Goal: Task Accomplishment & Management: Use online tool/utility

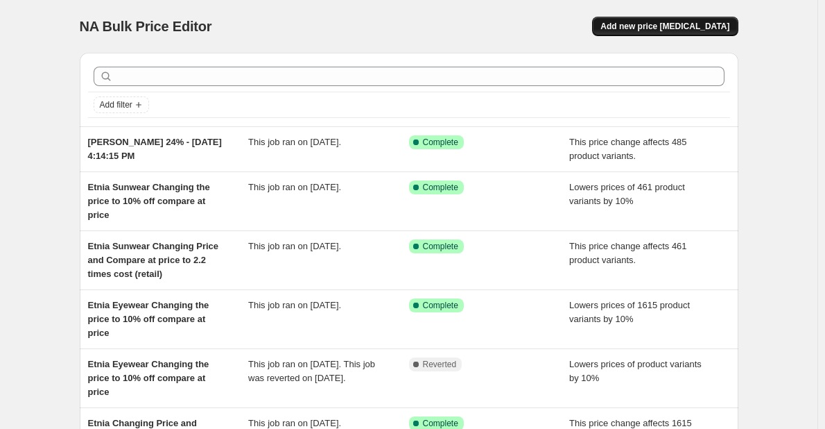
click at [711, 18] on button "Add new price [MEDICAL_DATA]" at bounding box center [665, 26] width 146 height 19
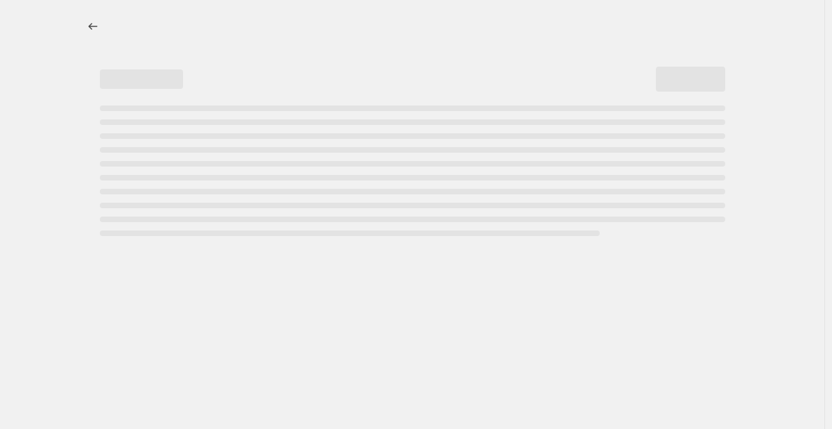
select select "percentage"
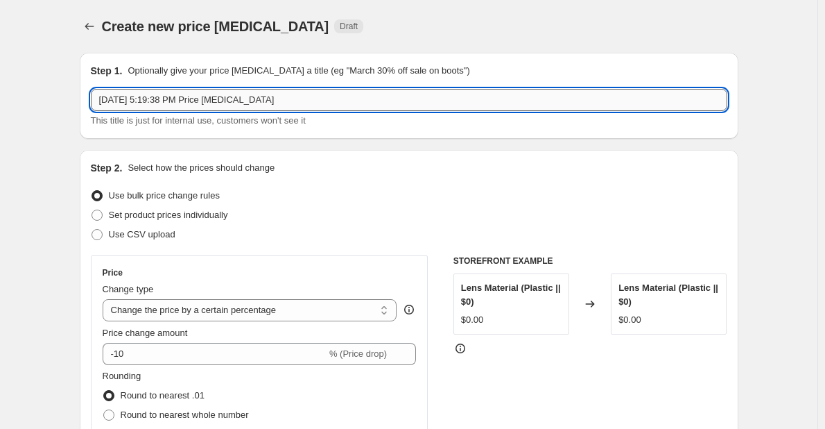
click at [104, 106] on input "[DATE] 5:19:38 PM Price [MEDICAL_DATA]" at bounding box center [409, 100] width 637 height 22
paste input "SWAROVSKI"
drag, startPoint x: 267, startPoint y: 94, endPoint x: 863, endPoint y: 101, distance: 596.4
click at [825, 101] on html "Home Settings Plans Skip to content Create new price [MEDICAL_DATA]. This page …" at bounding box center [412, 214] width 825 height 429
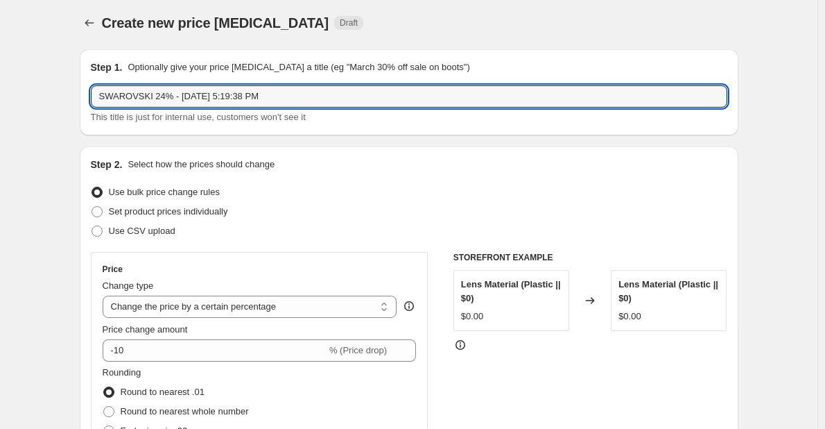
scroll to position [277, 0]
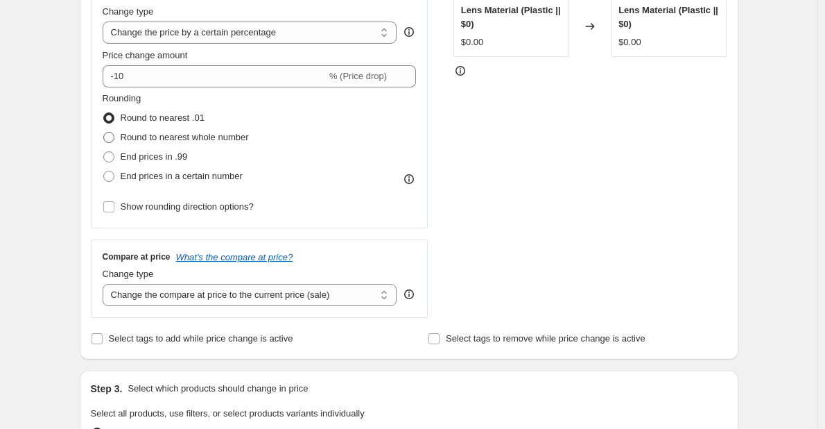
type input "SWAROVSKI 24% - [DATE] 5:19:38 PM"
click at [144, 142] on span "Round to nearest whole number" at bounding box center [185, 137] width 128 height 10
click at [104, 132] on input "Round to nearest whole number" at bounding box center [103, 132] width 1 height 1
radio input "true"
click at [240, 42] on select "Change the price to a certain amount Change the price by a certain amount Chang…" at bounding box center [250, 32] width 295 height 22
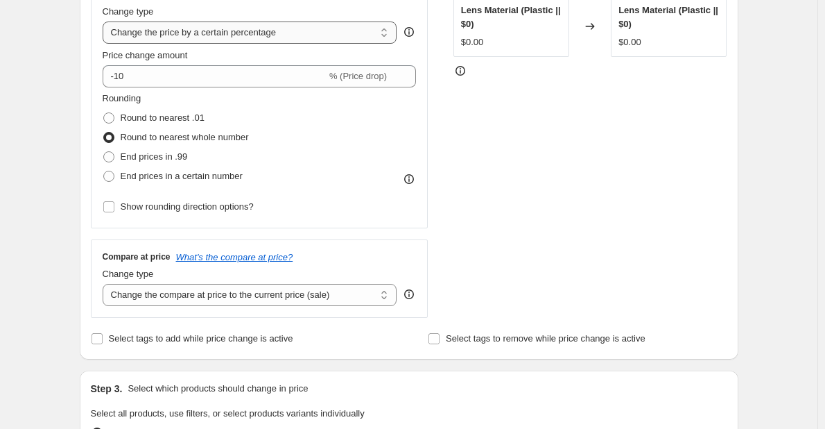
select select "margin"
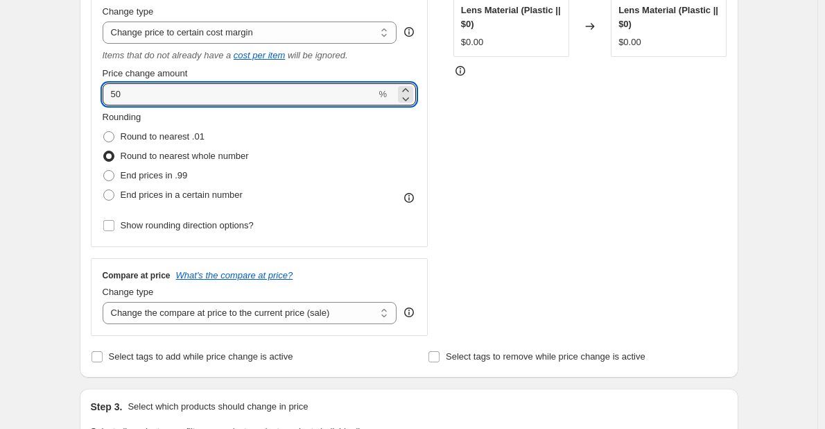
drag, startPoint x: 158, startPoint y: 100, endPoint x: 2, endPoint y: 87, distance: 156.5
click at [3, 87] on div "Create new price [MEDICAL_DATA]. This page is ready Create new price [MEDICAL_D…" at bounding box center [409, 406] width 818 height 1367
type input "24"
click at [638, 211] on div "STOREFRONT EXAMPLE Lens Material (Plastic || $0) $0.00 Changed to Lens Material…" at bounding box center [591, 157] width 274 height 358
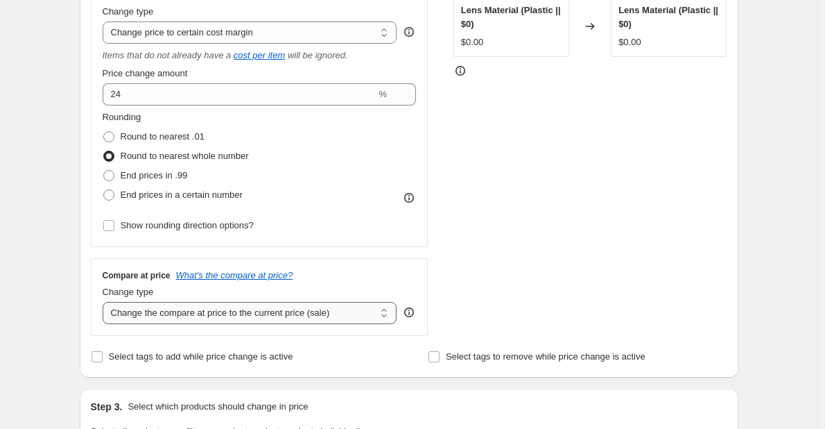
click at [261, 311] on select "Change the compare at price to the current price (sale) Change the compare at p…" at bounding box center [250, 313] width 295 height 22
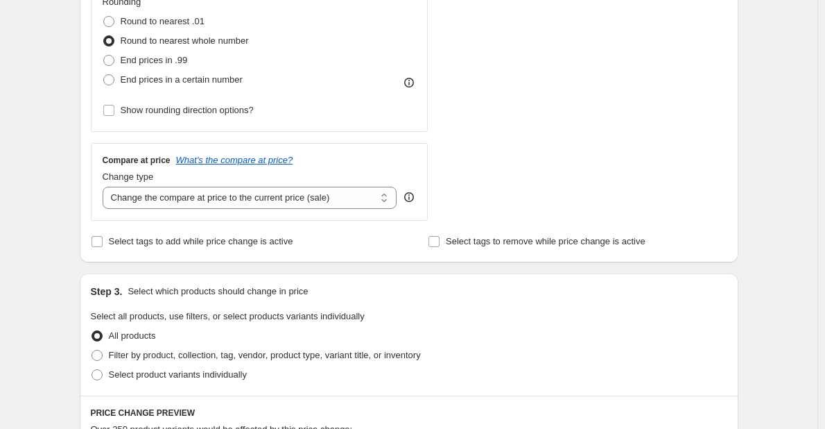
scroll to position [416, 0]
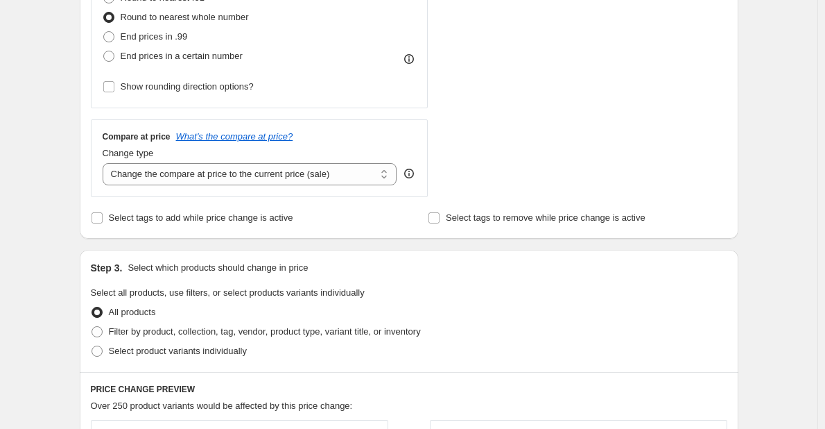
click at [259, 186] on div "Compare at price What's the compare at price? Change type Change the compare at…" at bounding box center [260, 158] width 338 height 78
click at [249, 180] on select "Change the compare at price to the current price (sale) Change the compare at p…" at bounding box center [250, 174] width 295 height 22
select select "no_change"
click at [105, 163] on select "Change the compare at price to the current price (sale) Change the compare at p…" at bounding box center [250, 174] width 295 height 22
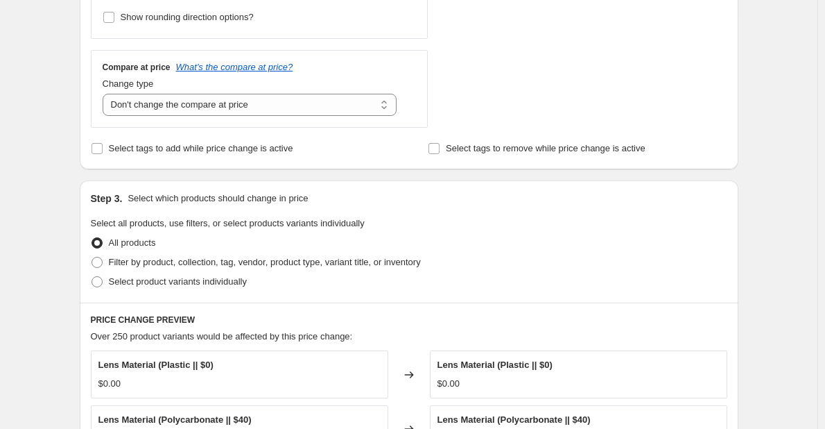
click at [347, 252] on div "All products" at bounding box center [409, 242] width 637 height 19
click at [374, 262] on span "Filter by product, collection, tag, vendor, product type, variant title, or inv…" at bounding box center [265, 262] width 312 height 10
click at [92, 257] on input "Filter by product, collection, tag, vendor, product type, variant title, or inv…" at bounding box center [92, 257] width 1 height 1
radio input "true"
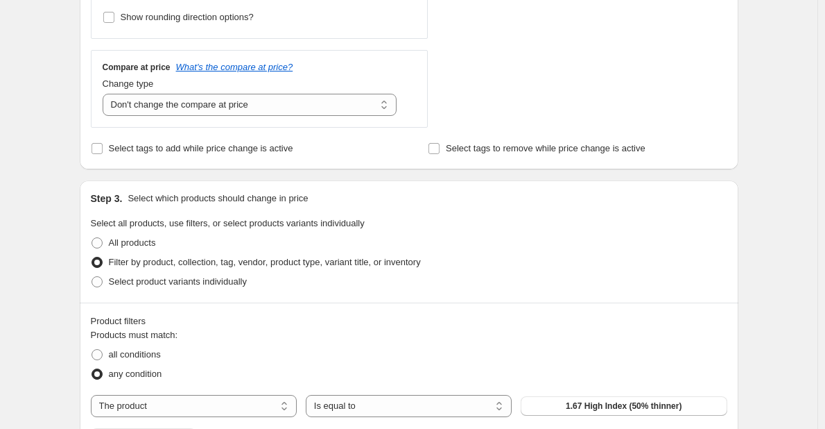
scroll to position [832, 0]
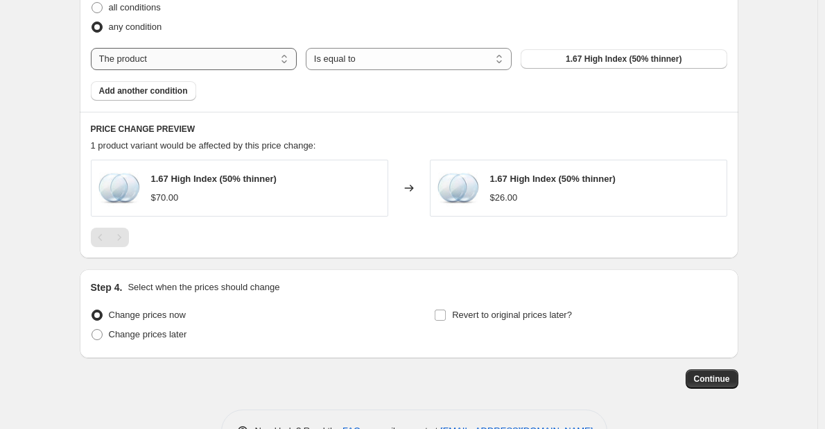
click at [154, 60] on select "The product The product's collection The product's tag The product's vendor The…" at bounding box center [194, 59] width 206 height 22
select select "vendor"
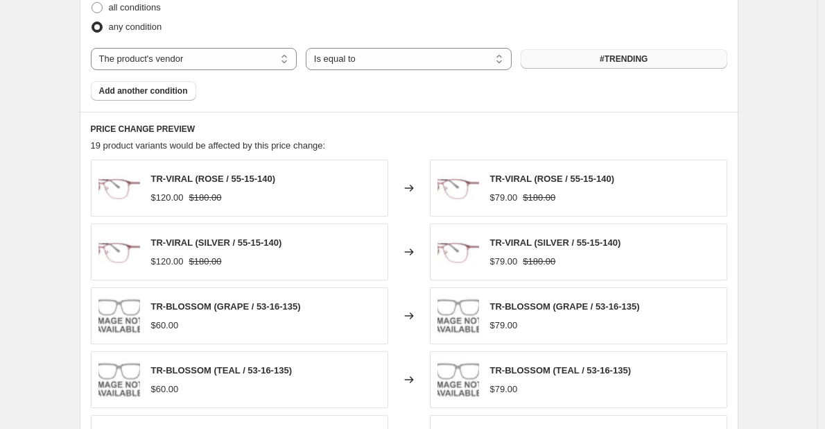
click at [630, 62] on span "#TRENDING" at bounding box center [624, 58] width 48 height 11
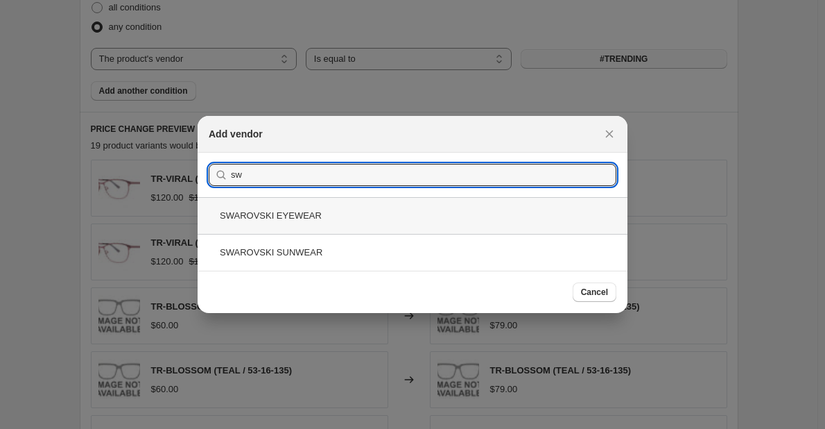
type input "sw"
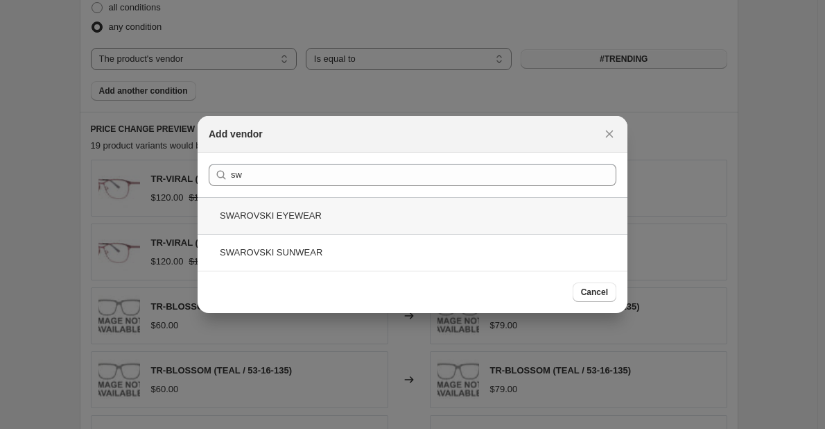
click at [398, 202] on div "SWAROVSKI EYEWEAR" at bounding box center [413, 215] width 430 height 37
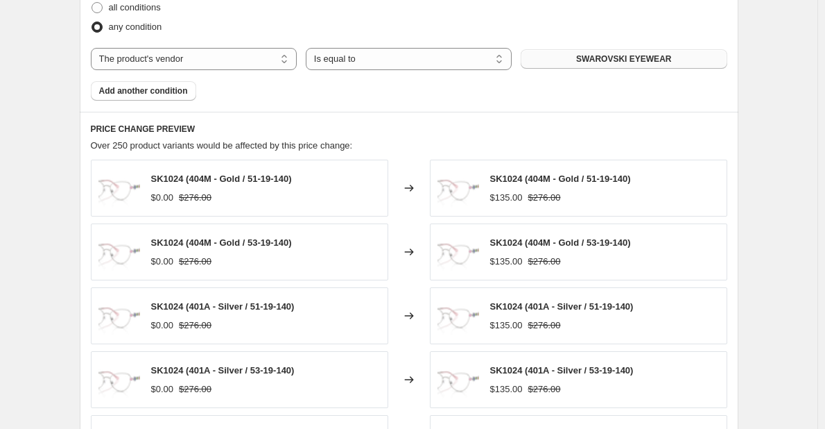
click at [126, 99] on button "Add another condition" at bounding box center [143, 90] width 105 height 19
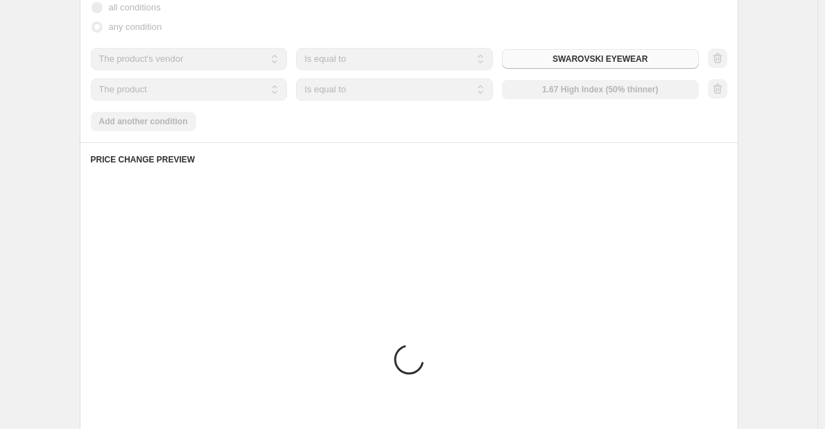
click at [231, 103] on div "Products must match: all conditions any condition The product The product's col…" at bounding box center [409, 56] width 637 height 150
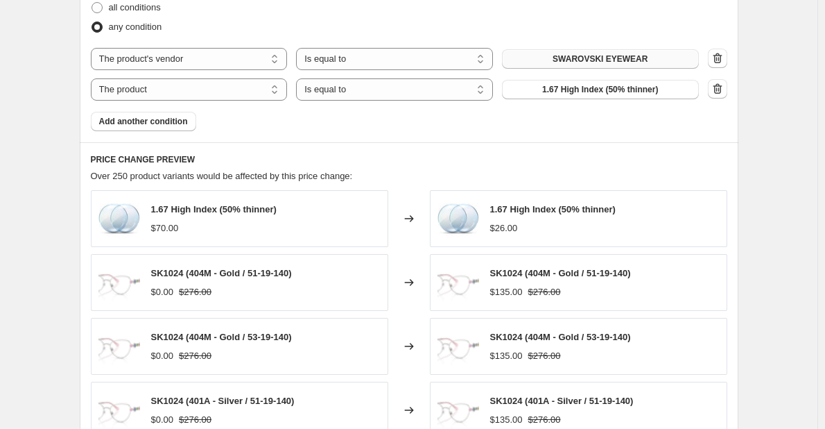
click at [223, 101] on div "Products must match: all conditions any condition The product The product's col…" at bounding box center [409, 56] width 637 height 150
click at [193, 94] on select "The product The product's collection The product's tag The product's vendor The…" at bounding box center [189, 89] width 197 height 22
select select "vendor"
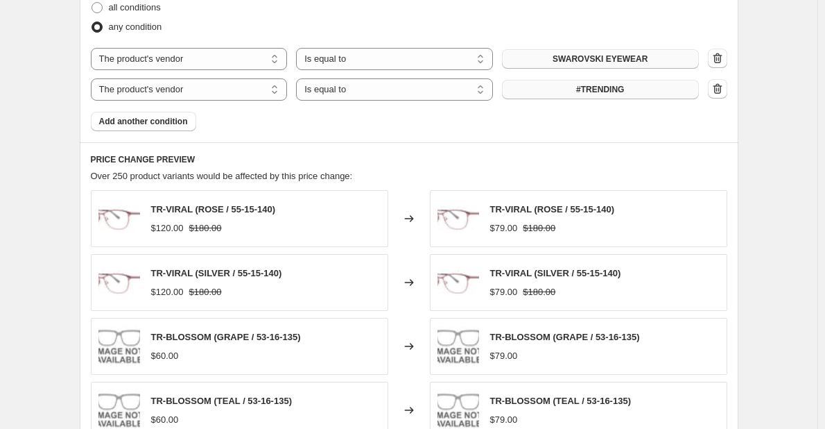
click at [611, 94] on span "#TRENDING" at bounding box center [600, 89] width 48 height 11
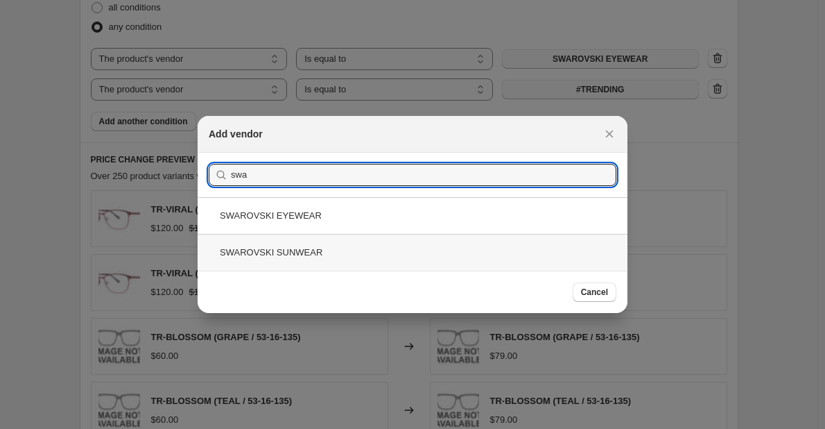
type input "swa"
click at [443, 247] on div "SWAROVSKI SUNWEAR" at bounding box center [413, 252] width 430 height 37
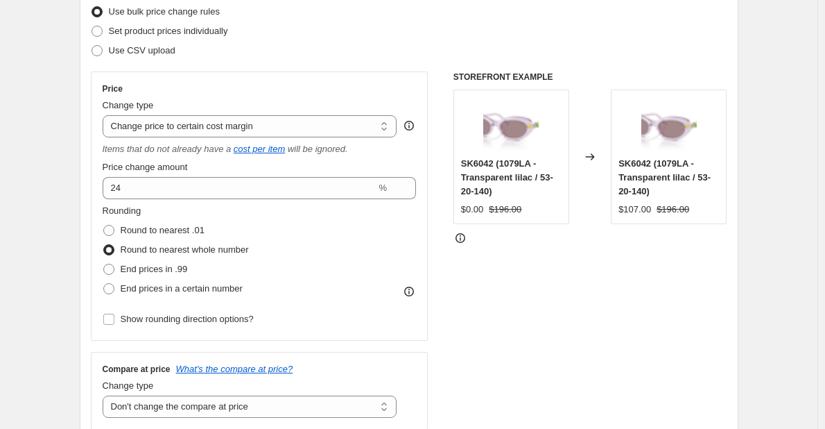
scroll to position [139, 0]
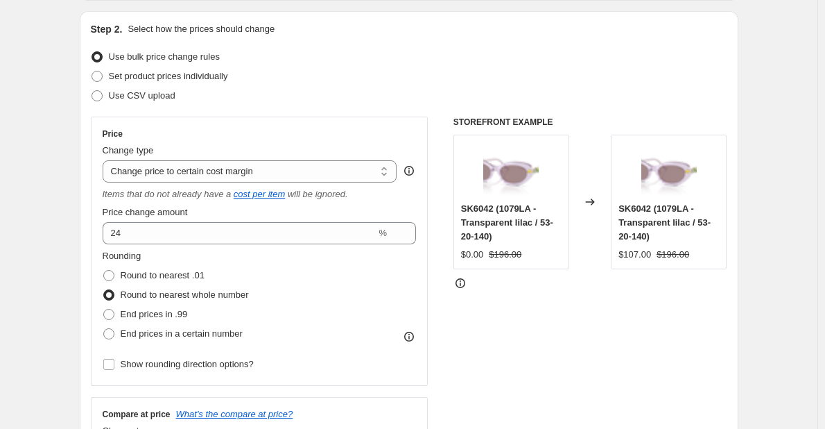
click at [243, 150] on div "Change type" at bounding box center [250, 151] width 295 height 14
click at [264, 157] on div "Change type" at bounding box center [250, 151] width 295 height 14
click at [260, 177] on select "Change the price to a certain amount Change the price by a certain amount Chang…" at bounding box center [250, 171] width 295 height 22
click at [105, 160] on select "Change the price to a certain amount Change the price by a certain amount Chang…" at bounding box center [250, 171] width 295 height 22
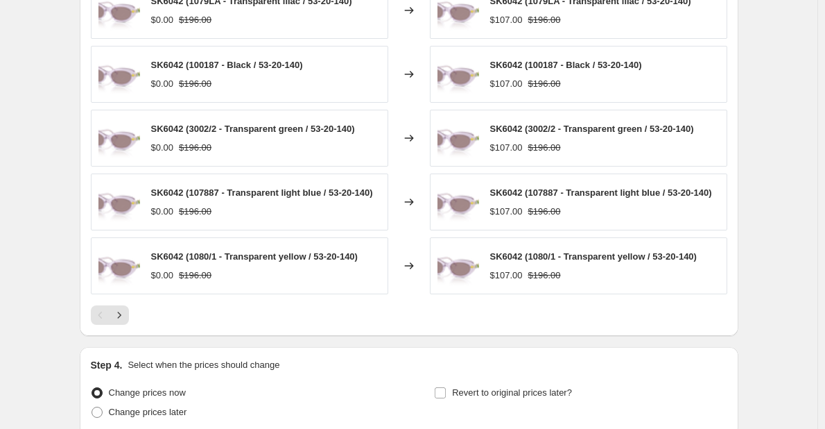
scroll to position [1163, 0]
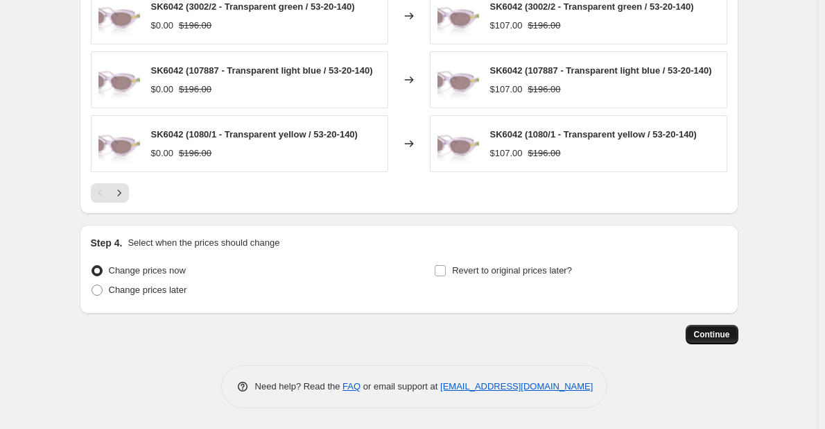
click at [719, 340] on span "Continue" at bounding box center [712, 334] width 36 height 11
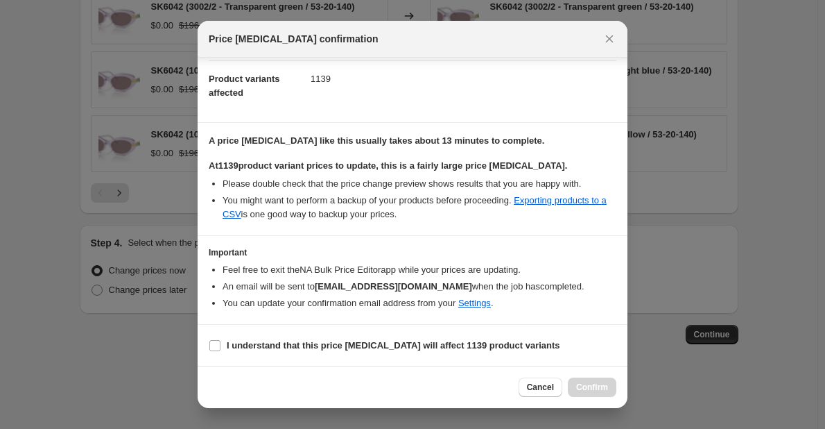
scroll to position [146, 0]
click at [253, 347] on b "I understand that this price [MEDICAL_DATA] will affect 1139 product variants" at bounding box center [394, 344] width 334 height 10
click at [221, 347] on input "I understand that this price [MEDICAL_DATA] will affect 1139 product variants" at bounding box center [214, 344] width 11 height 11
checkbox input "true"
click at [598, 392] on span "Confirm" at bounding box center [592, 386] width 32 height 11
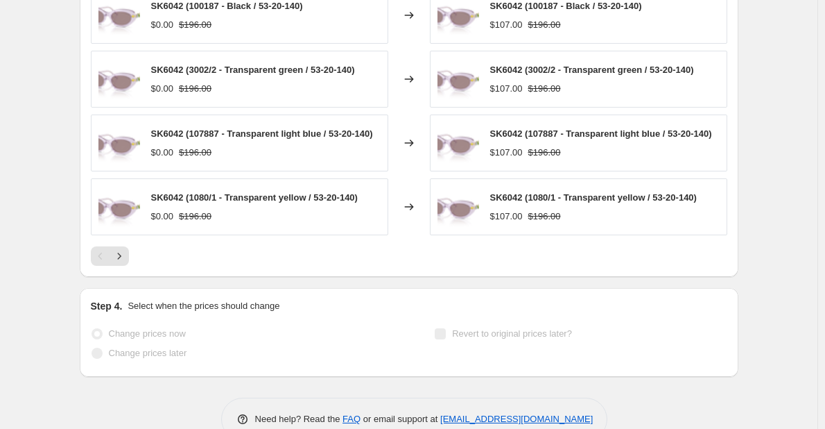
scroll to position [1199, 0]
select select "margin"
select select "no_change"
select select "vendor"
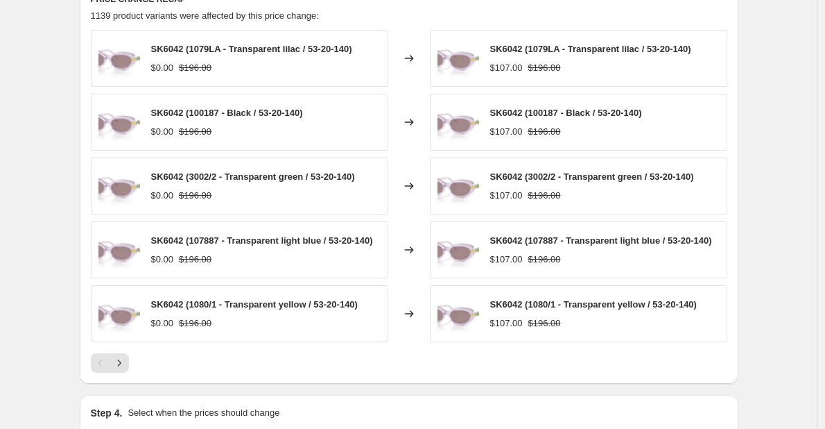
scroll to position [1264, 0]
